Goal: Task Accomplishment & Management: Complete application form

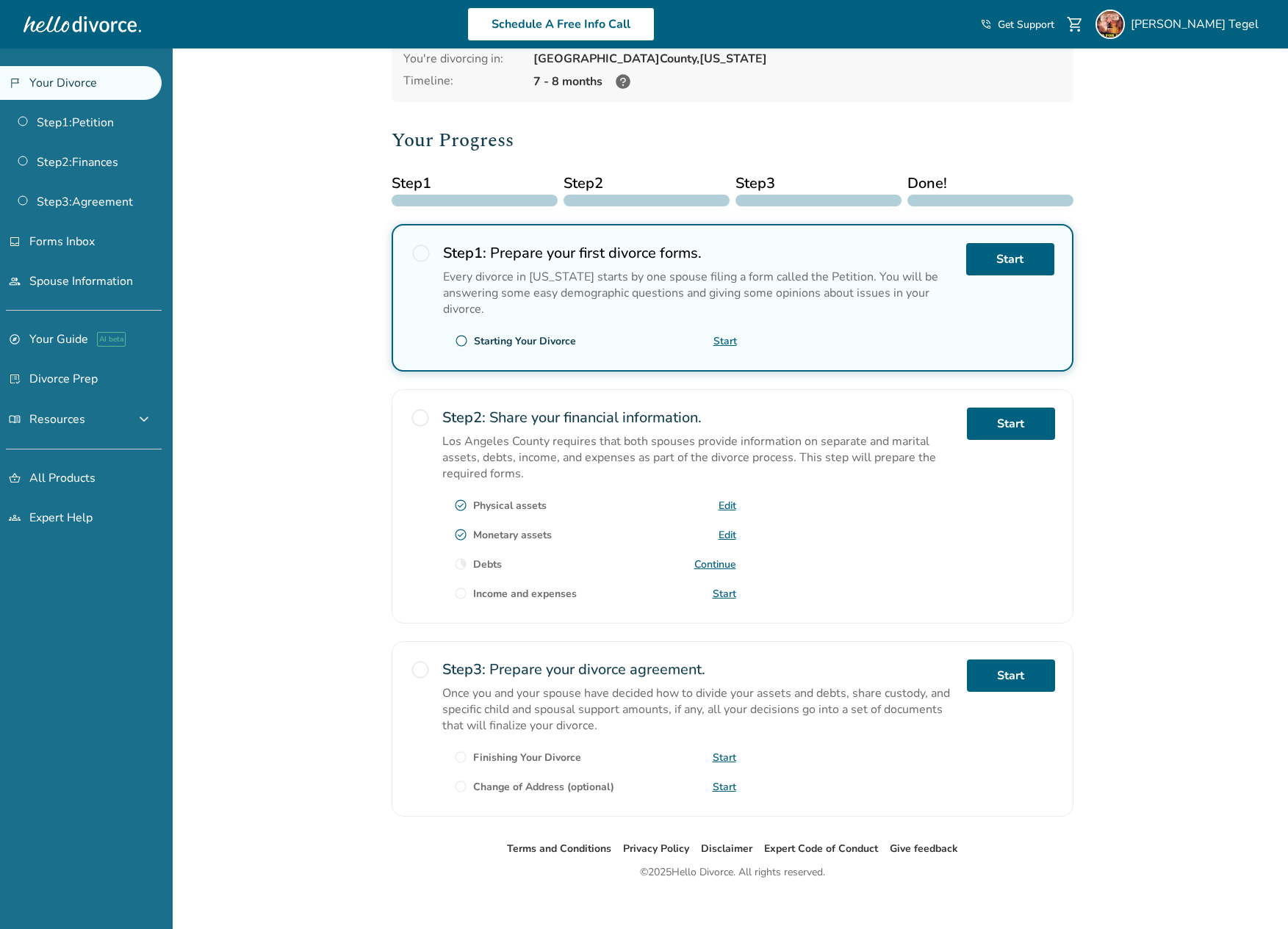
scroll to position [134, 0]
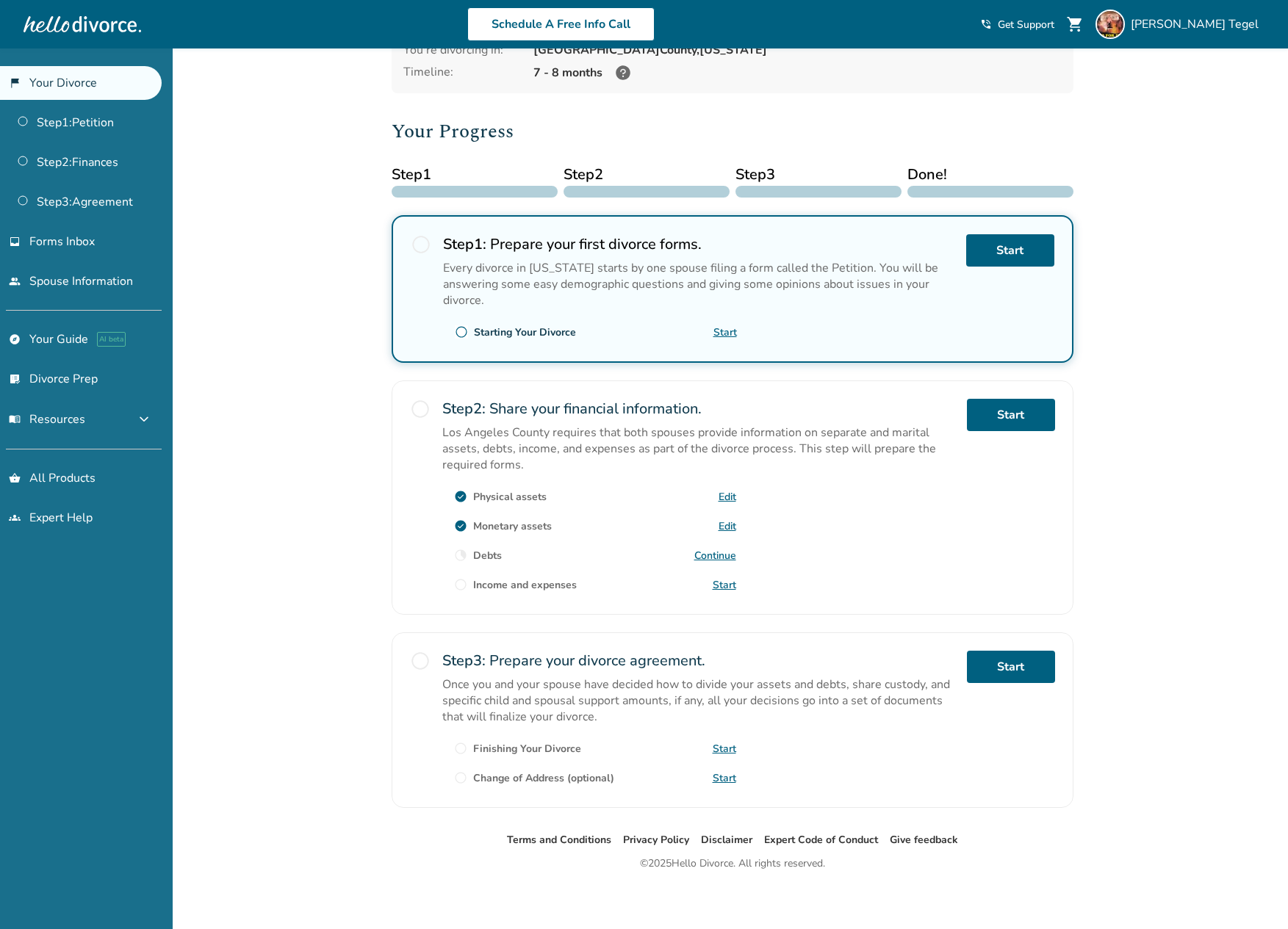
click at [725, 523] on link "Edit" at bounding box center [727, 526] width 18 height 14
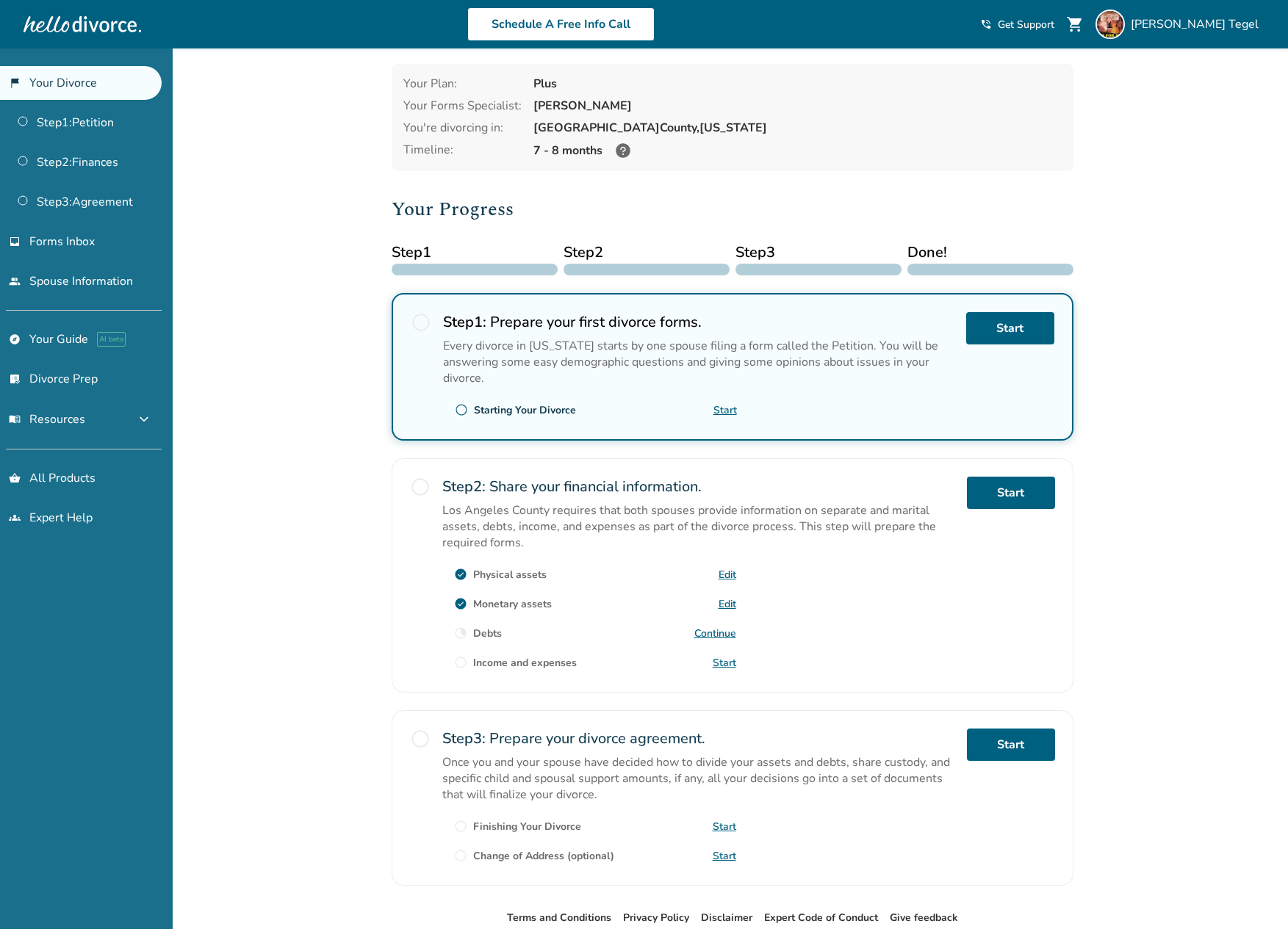
scroll to position [134, 0]
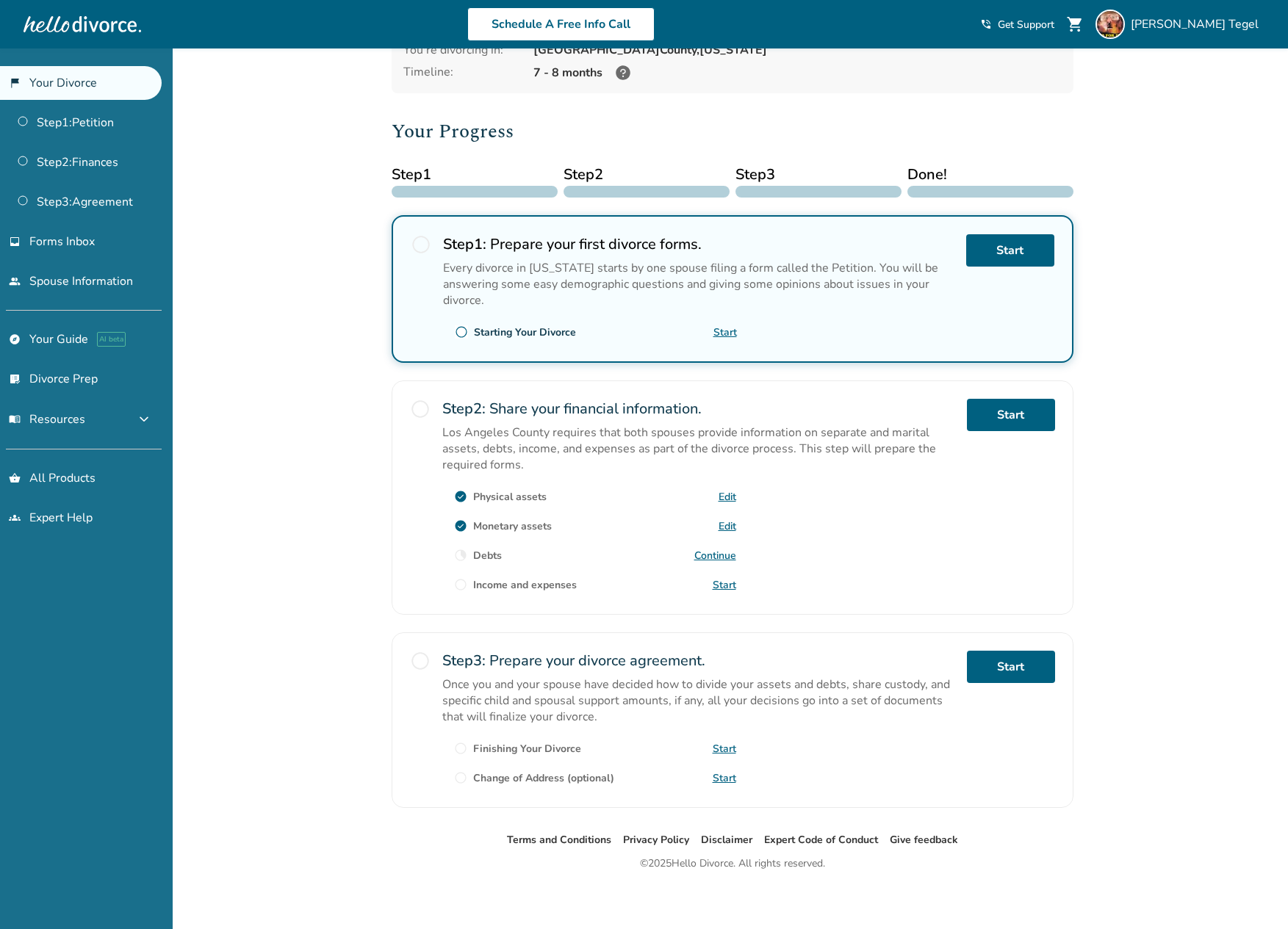
click at [717, 554] on link "Continue" at bounding box center [715, 556] width 42 height 14
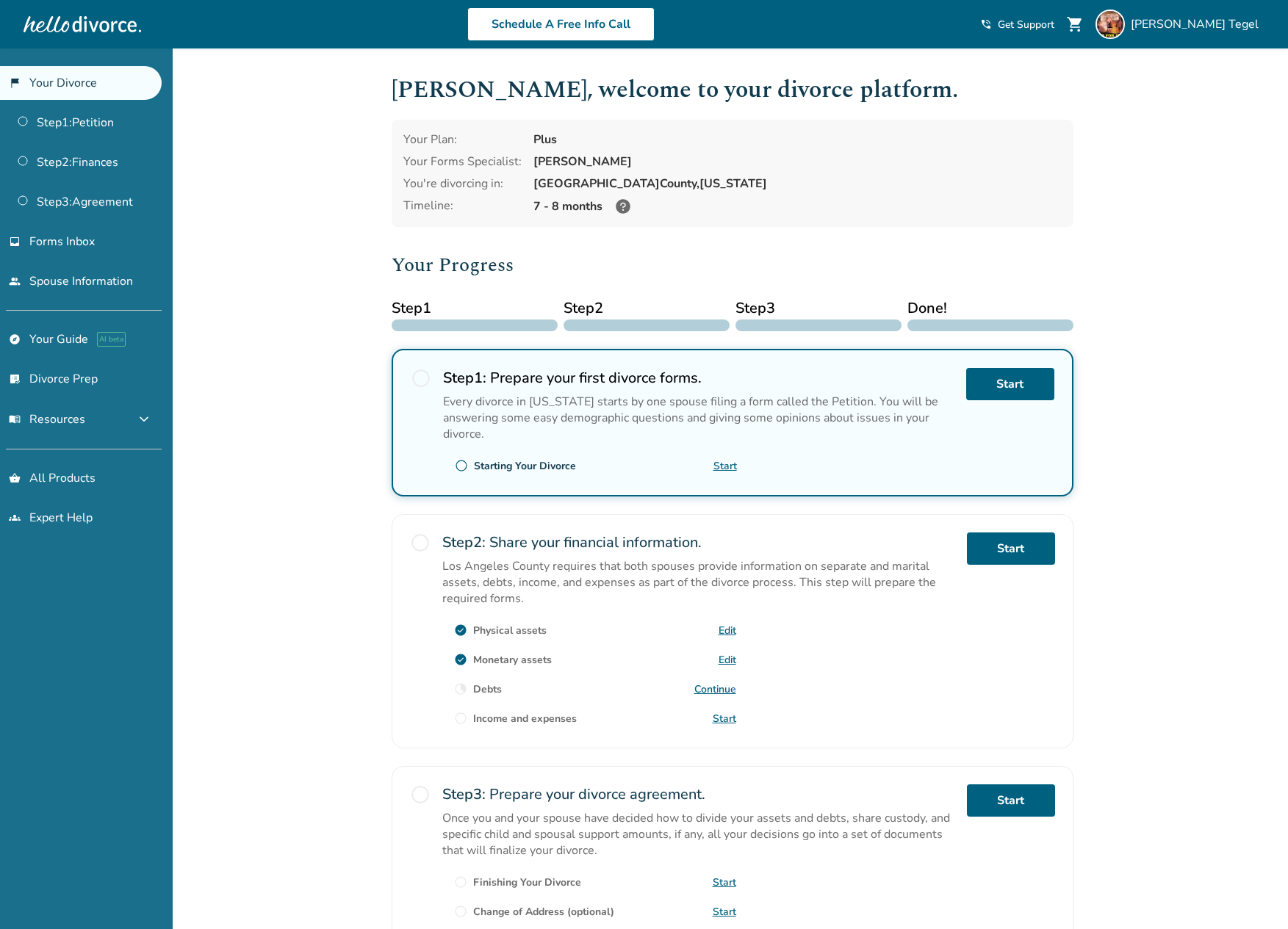
click at [728, 714] on link "Start" at bounding box center [724, 719] width 23 height 14
